Goal: Task Accomplishment & Management: Complete application form

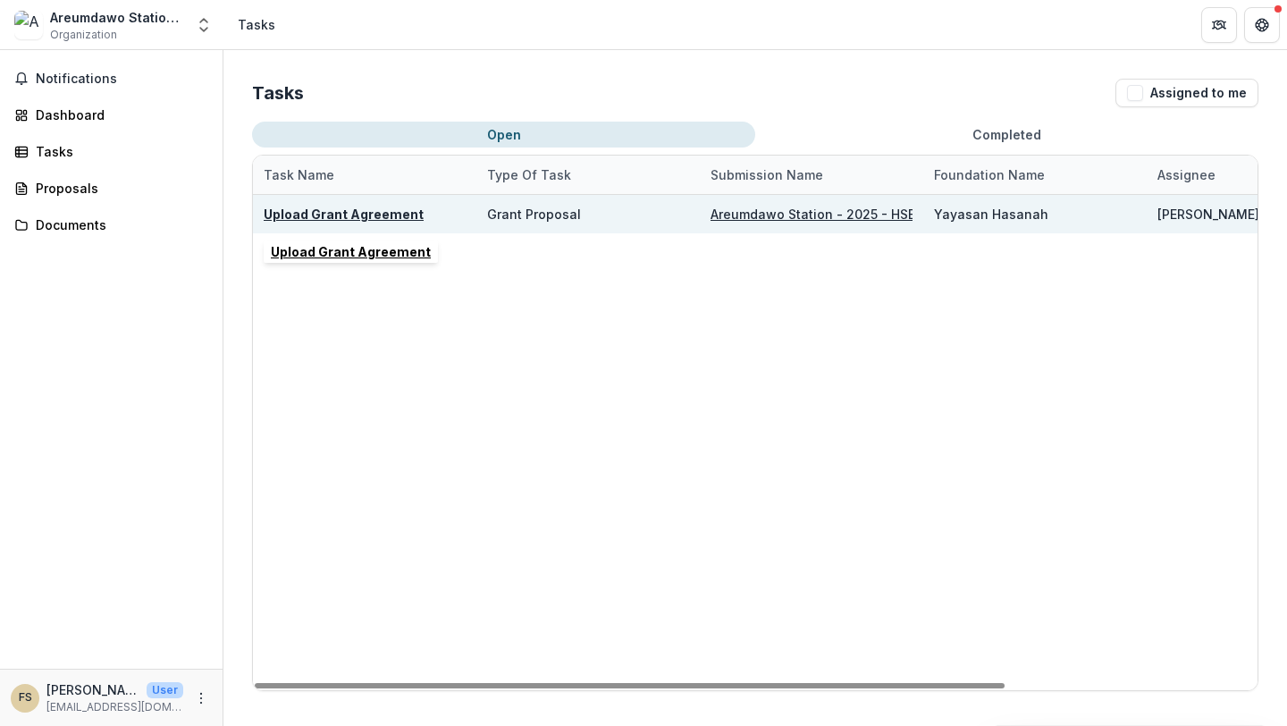
click at [348, 215] on u "Upload Grant Agreement" at bounding box center [344, 213] width 160 height 15
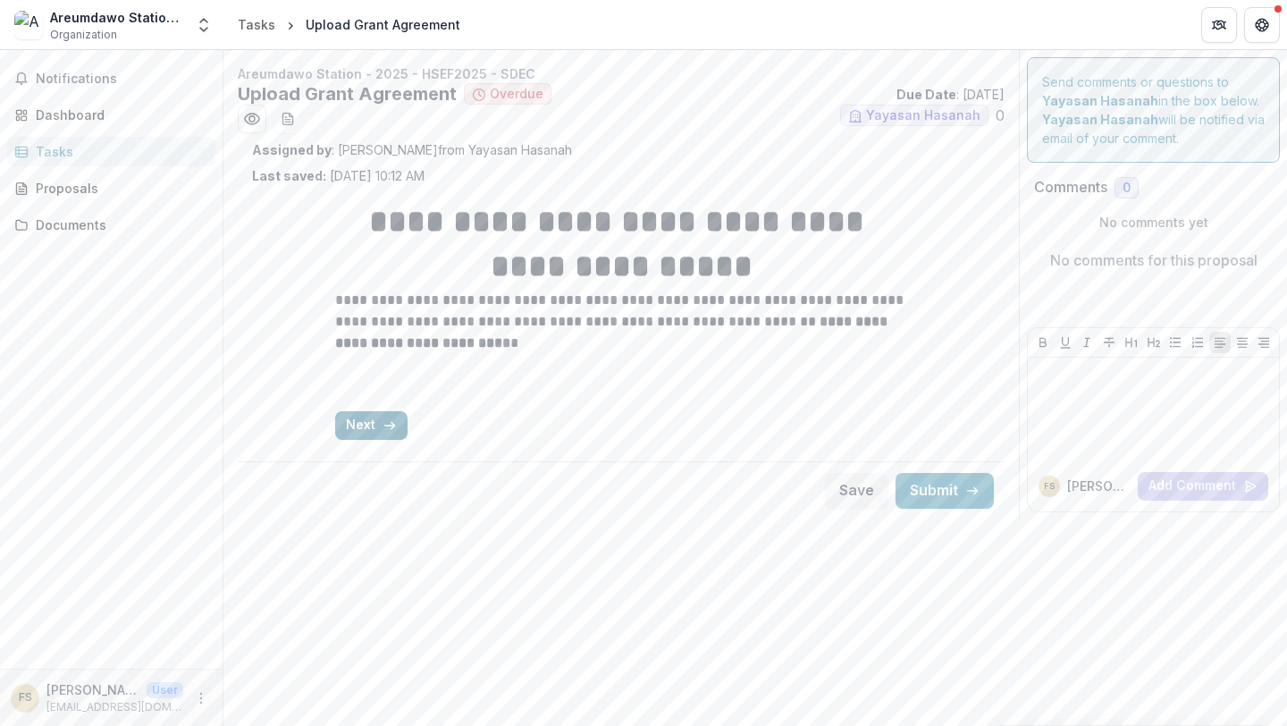
click at [380, 428] on button "Next" at bounding box center [371, 425] width 72 height 29
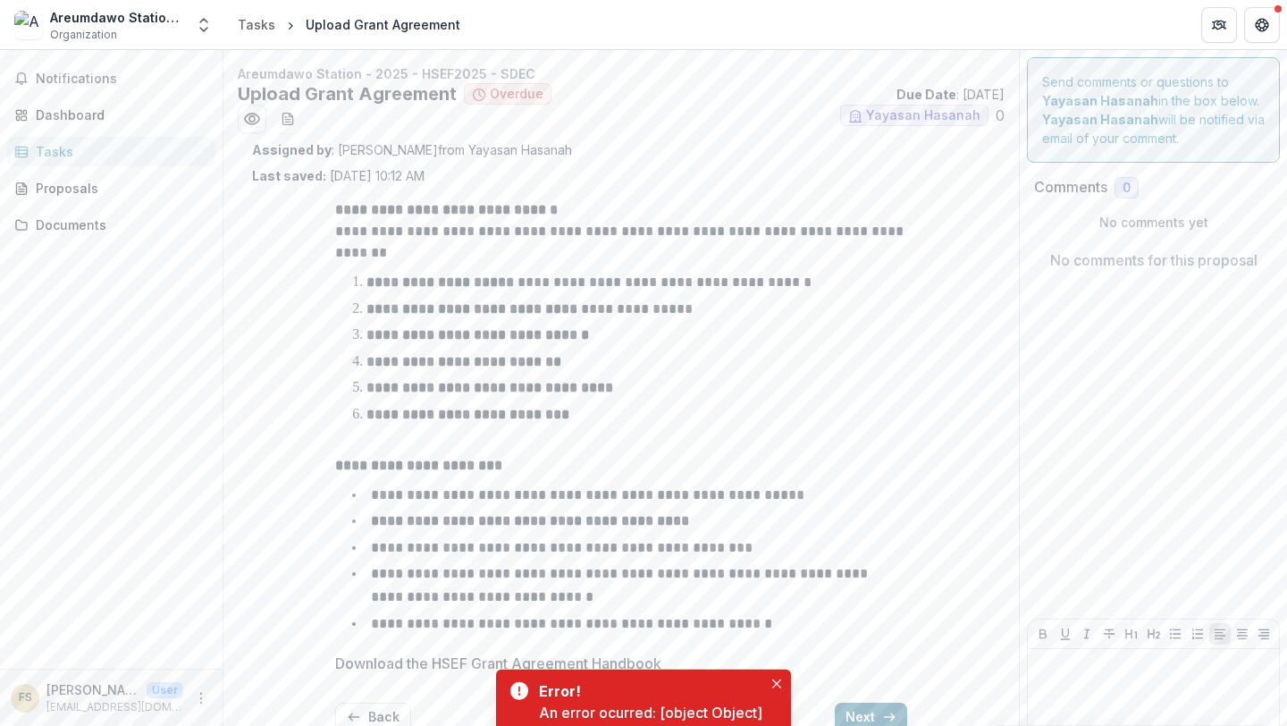
scroll to position [85, 0]
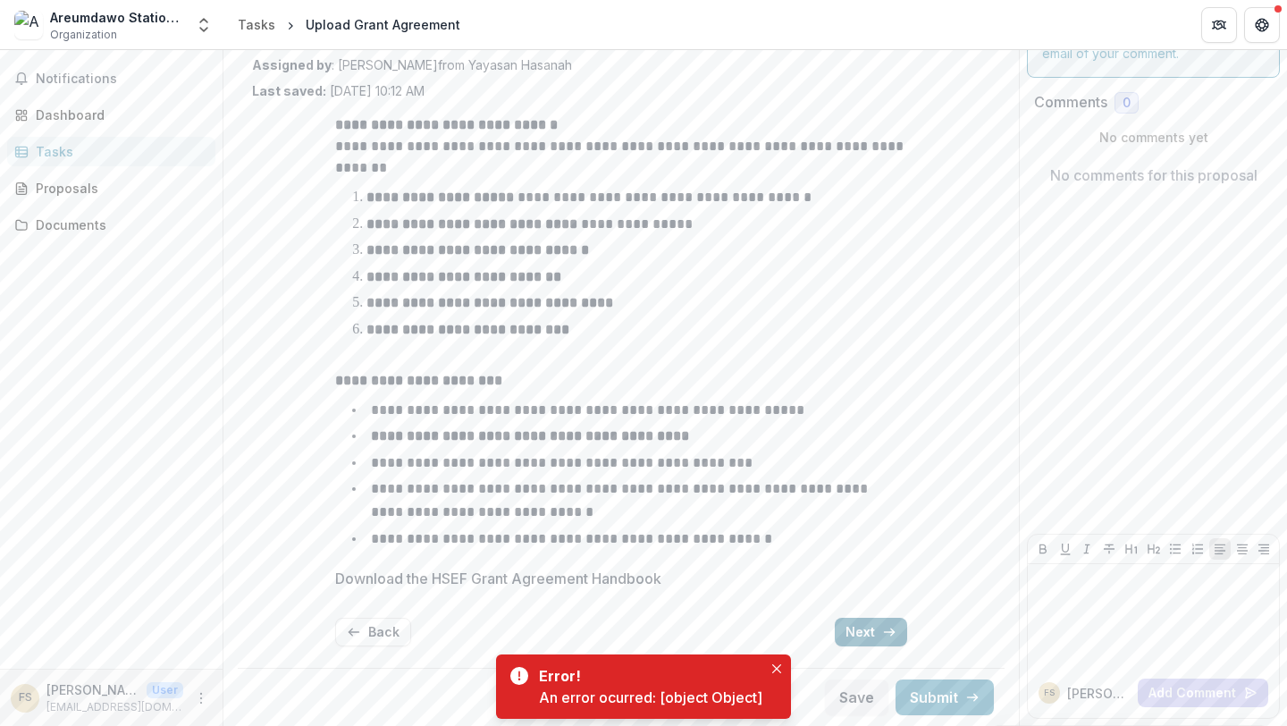
click at [866, 627] on button "Next" at bounding box center [871, 631] width 72 height 29
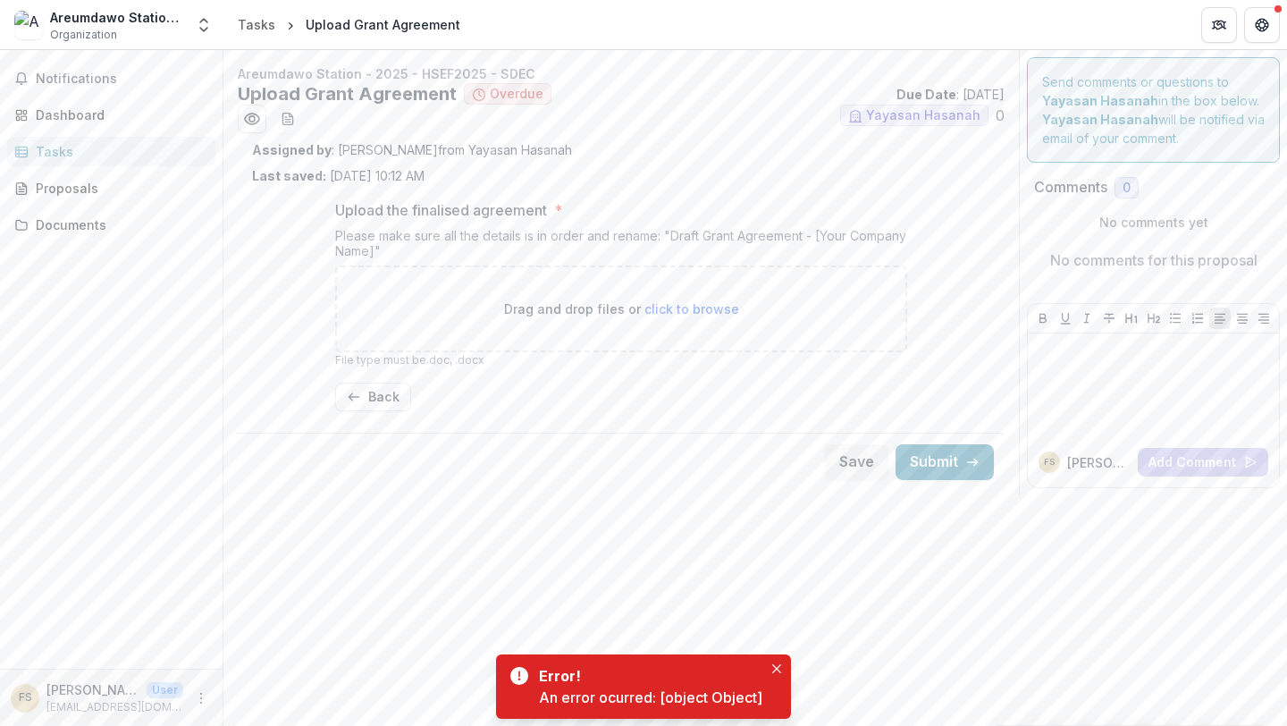
click at [689, 310] on span "click to browse" at bounding box center [691, 308] width 95 height 15
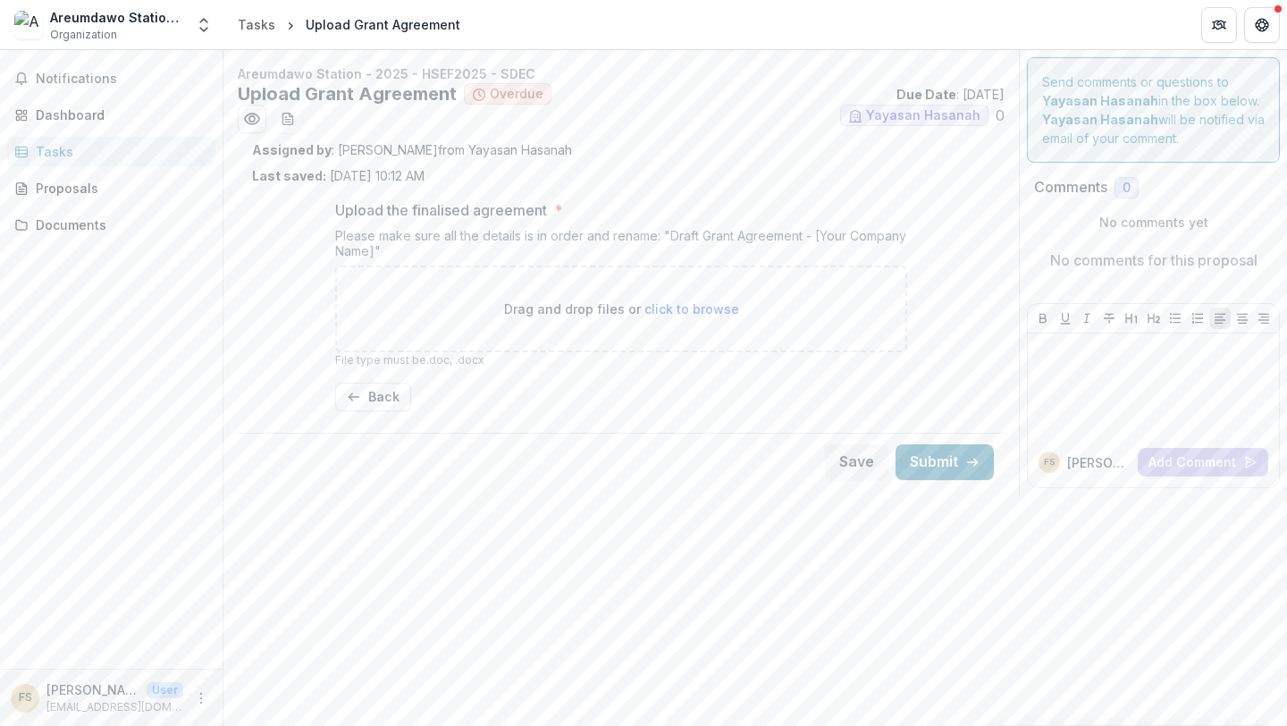
type input "**********"
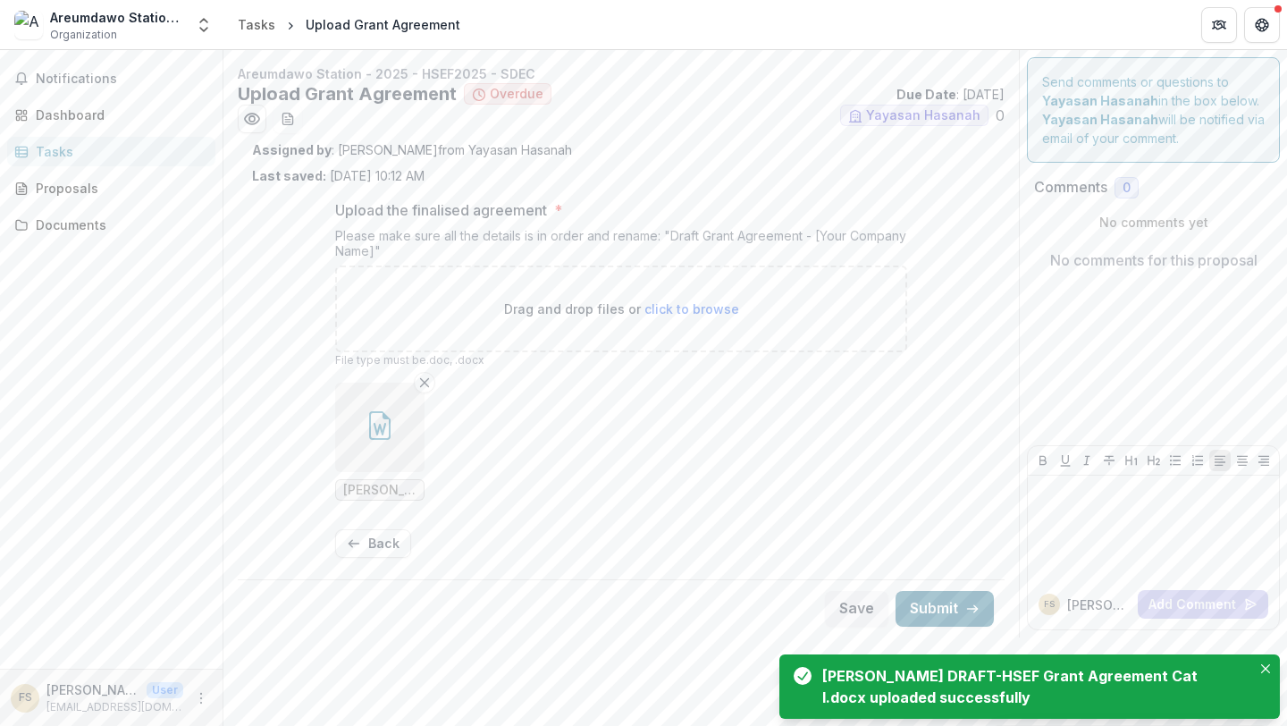
click at [951, 609] on button "Submit" at bounding box center [944, 609] width 98 height 36
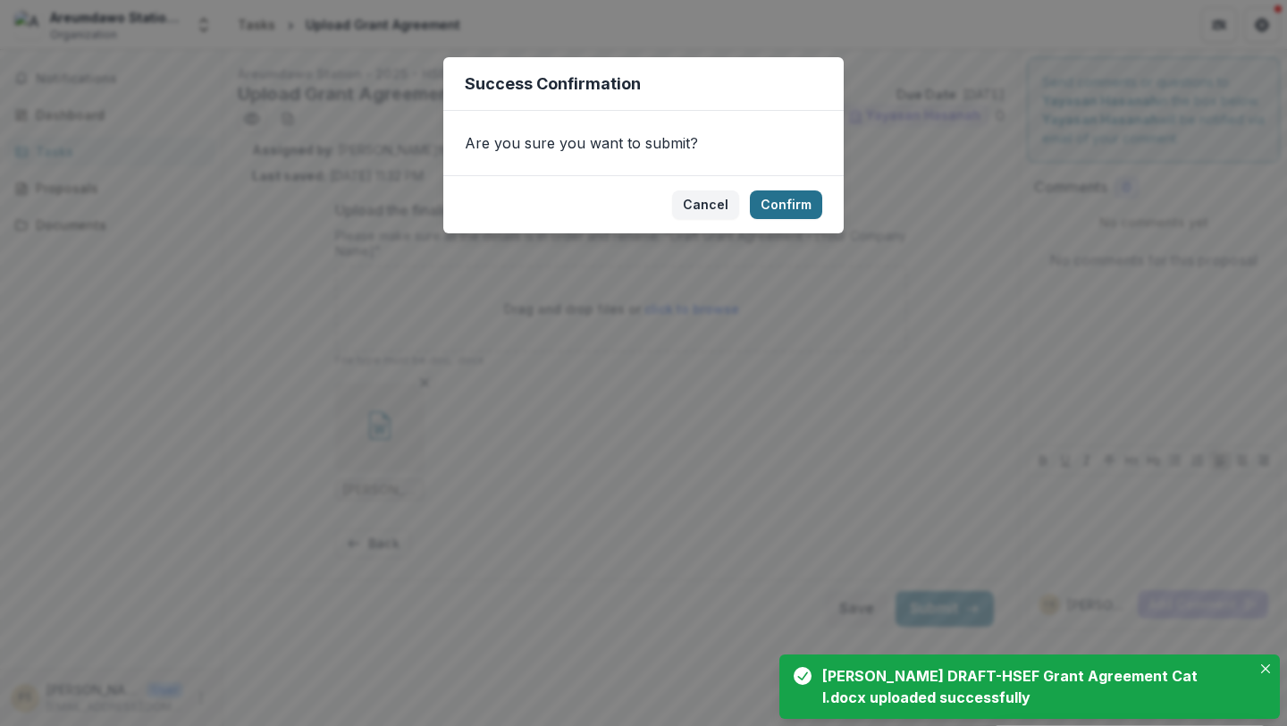
click at [790, 205] on button "Confirm" at bounding box center [786, 204] width 72 height 29
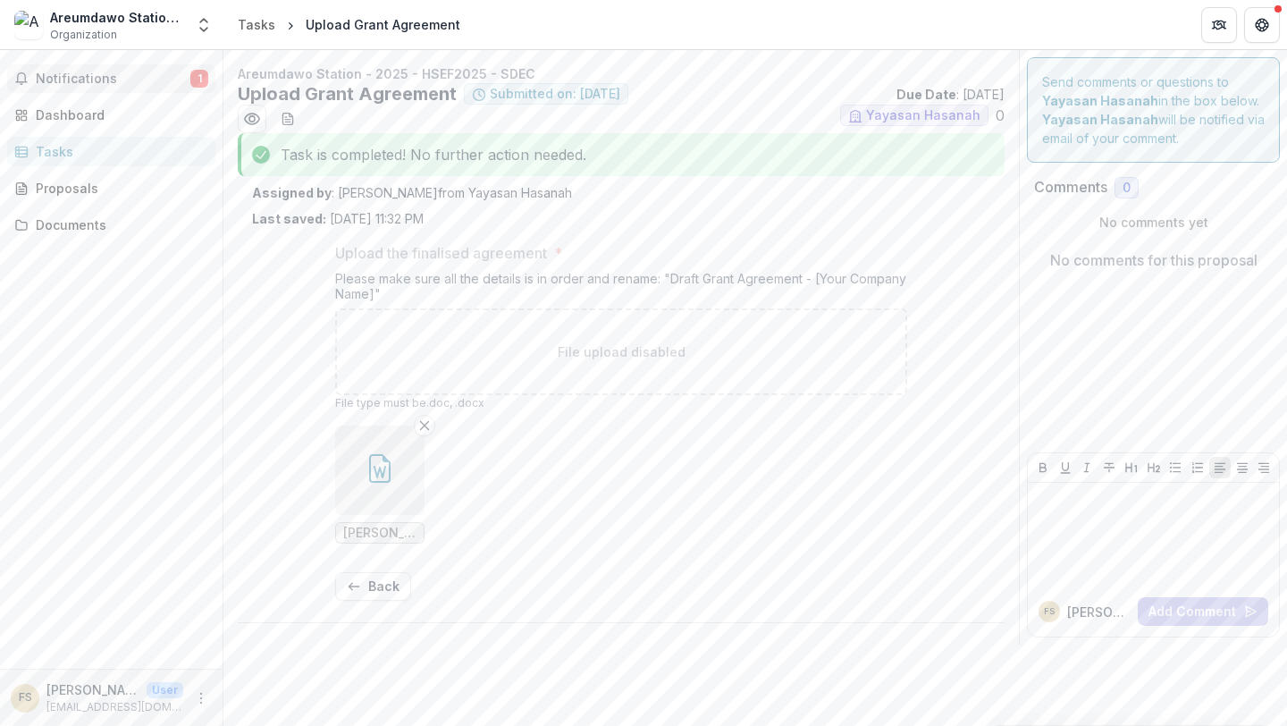
click at [175, 75] on span "Notifications" at bounding box center [113, 78] width 155 height 15
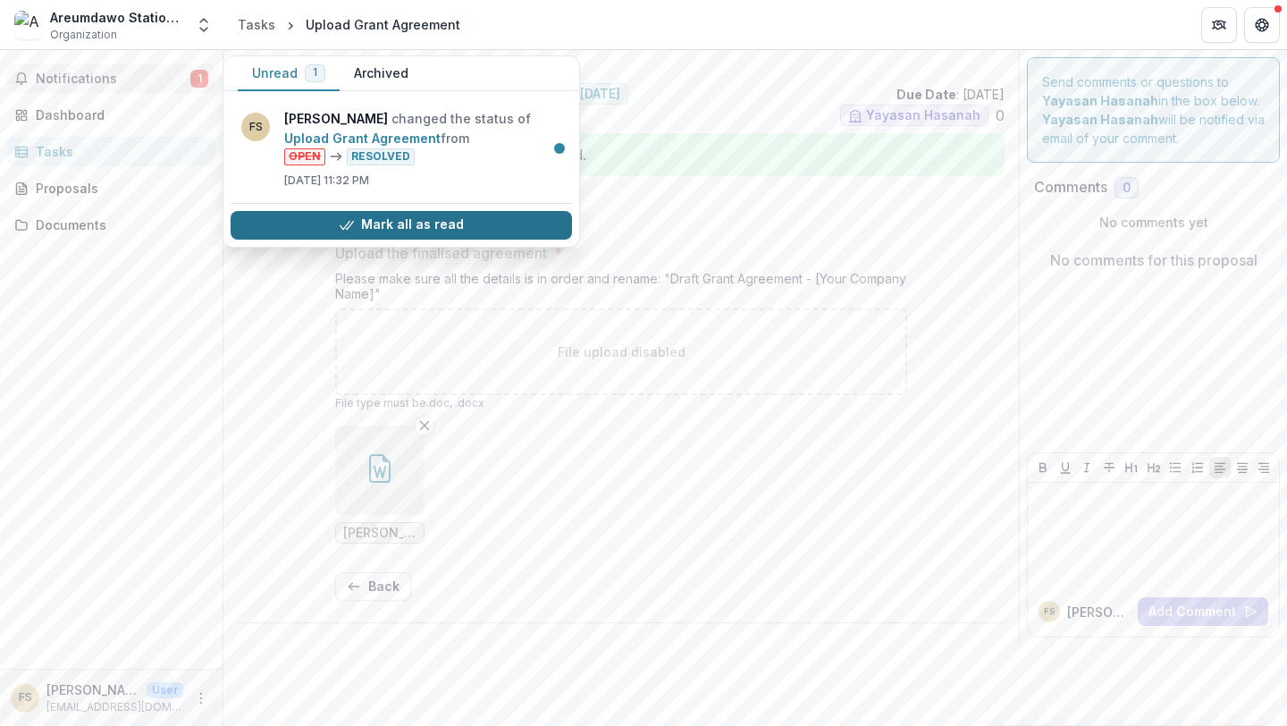
click at [343, 225] on polyline "button" at bounding box center [344, 225] width 9 height 8
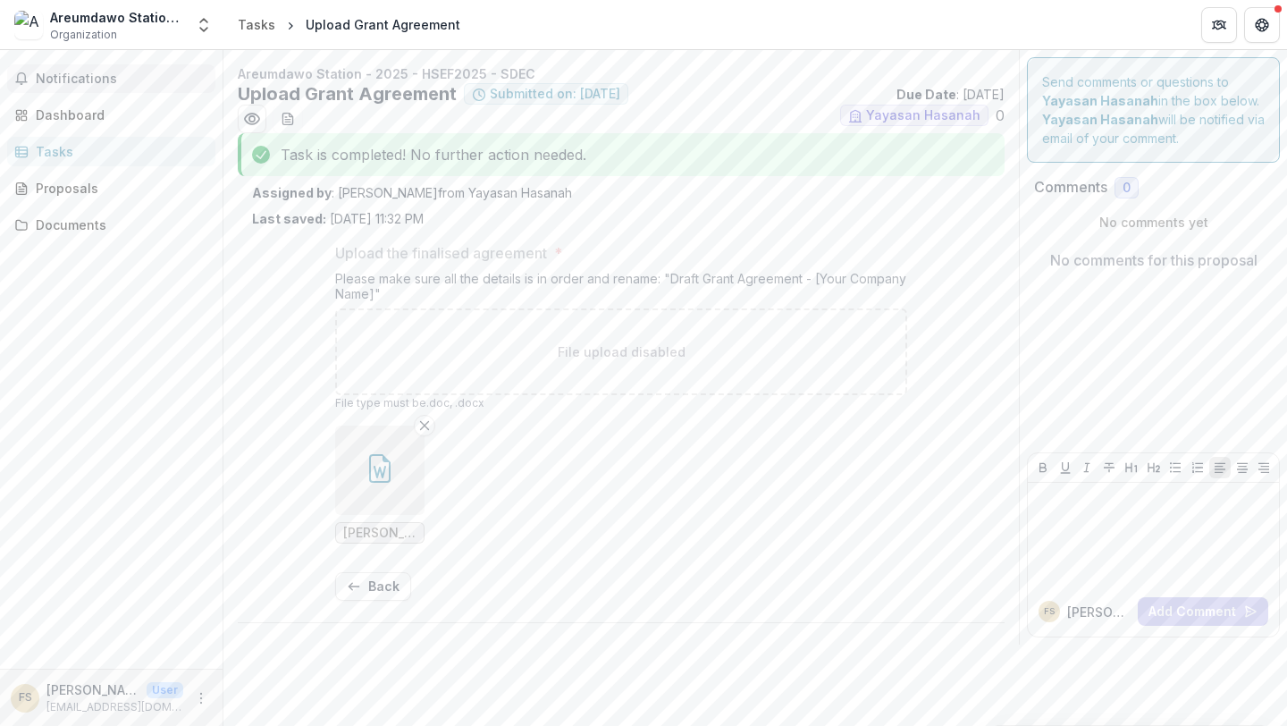
click at [256, 362] on div "Upload the finalised agreement * Please make sure all the details is in order a…" at bounding box center [621, 421] width 738 height 387
